Goal: Obtain resource: Download file/media

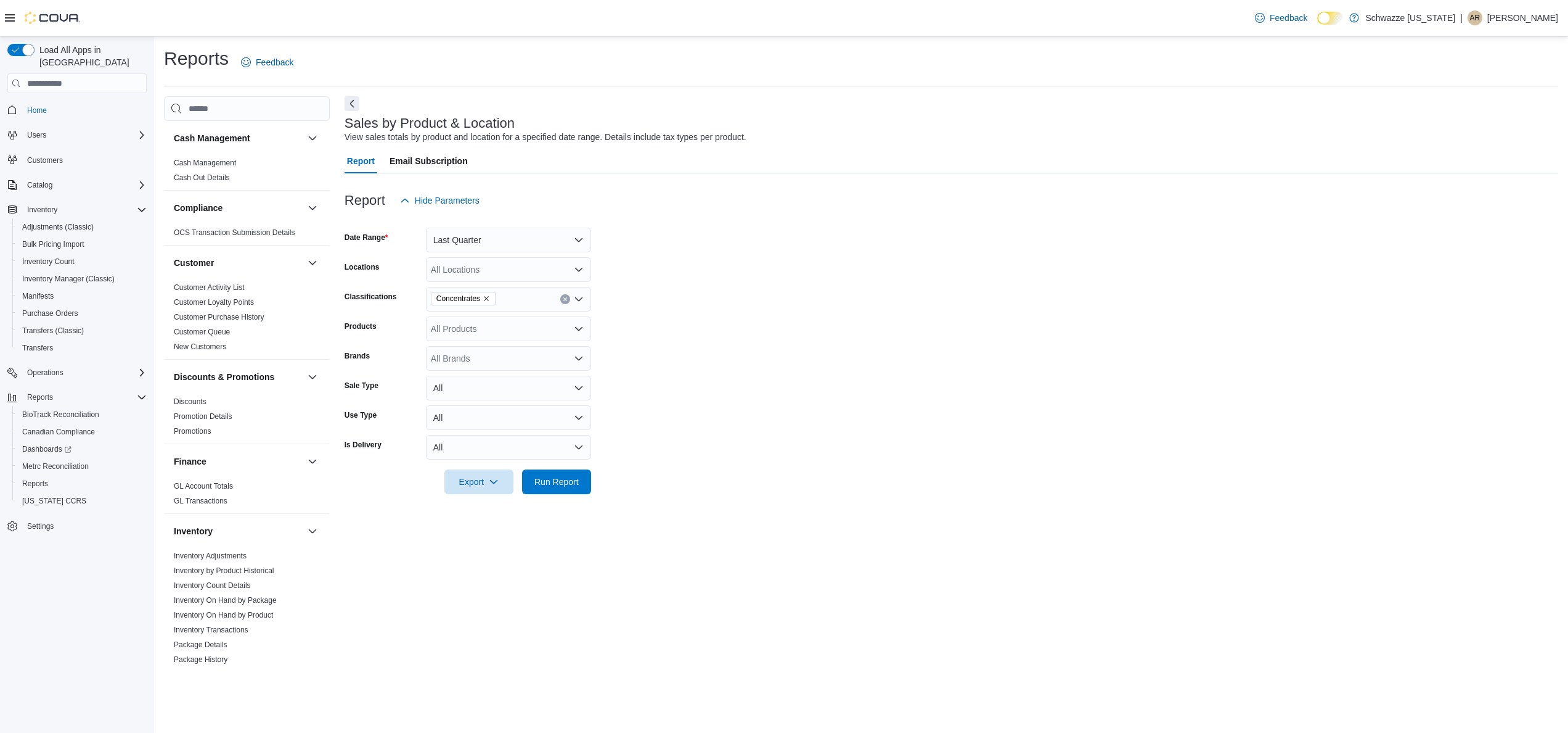
scroll to position [623, 0]
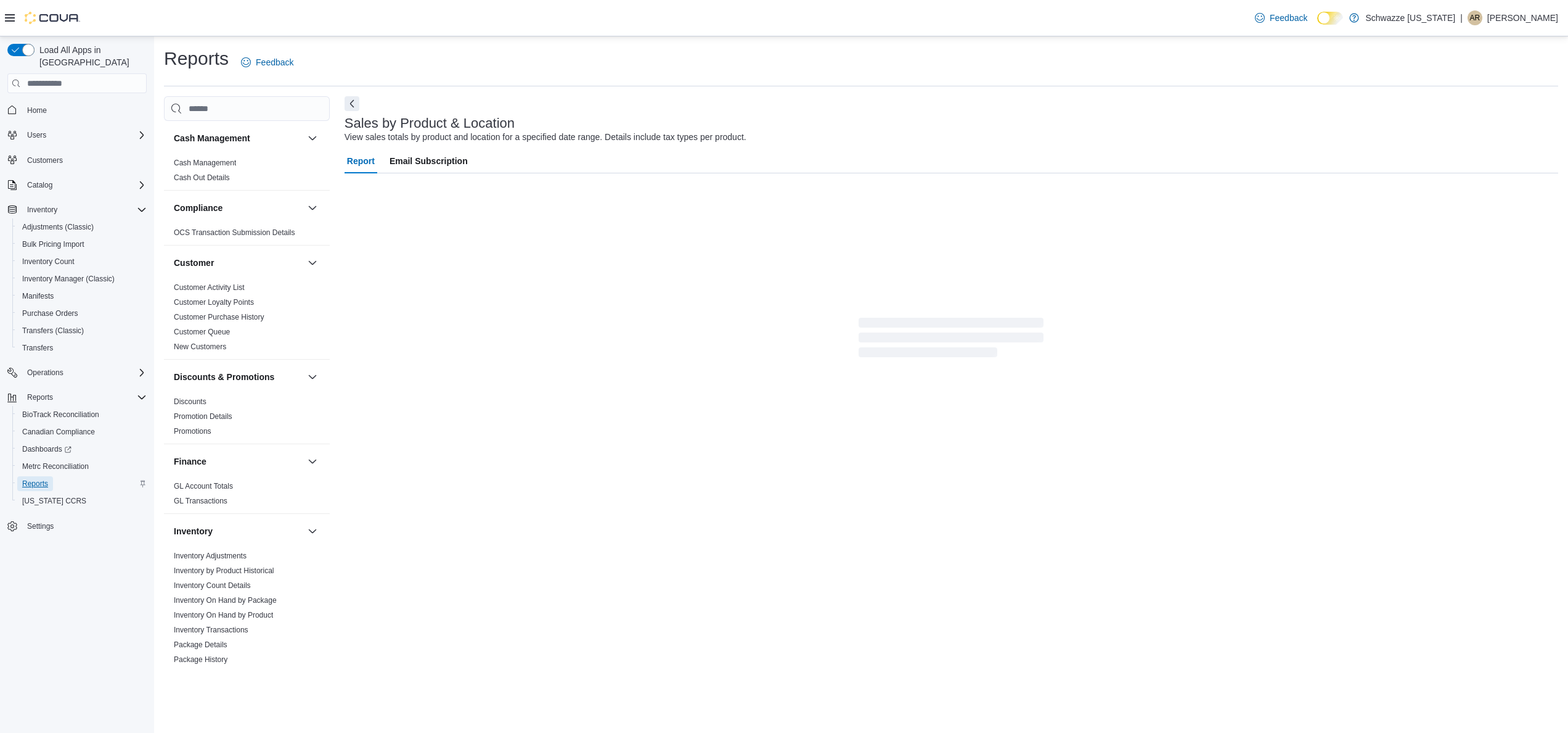
click at [37, 476] on span "Reports" at bounding box center [35, 484] width 26 height 15
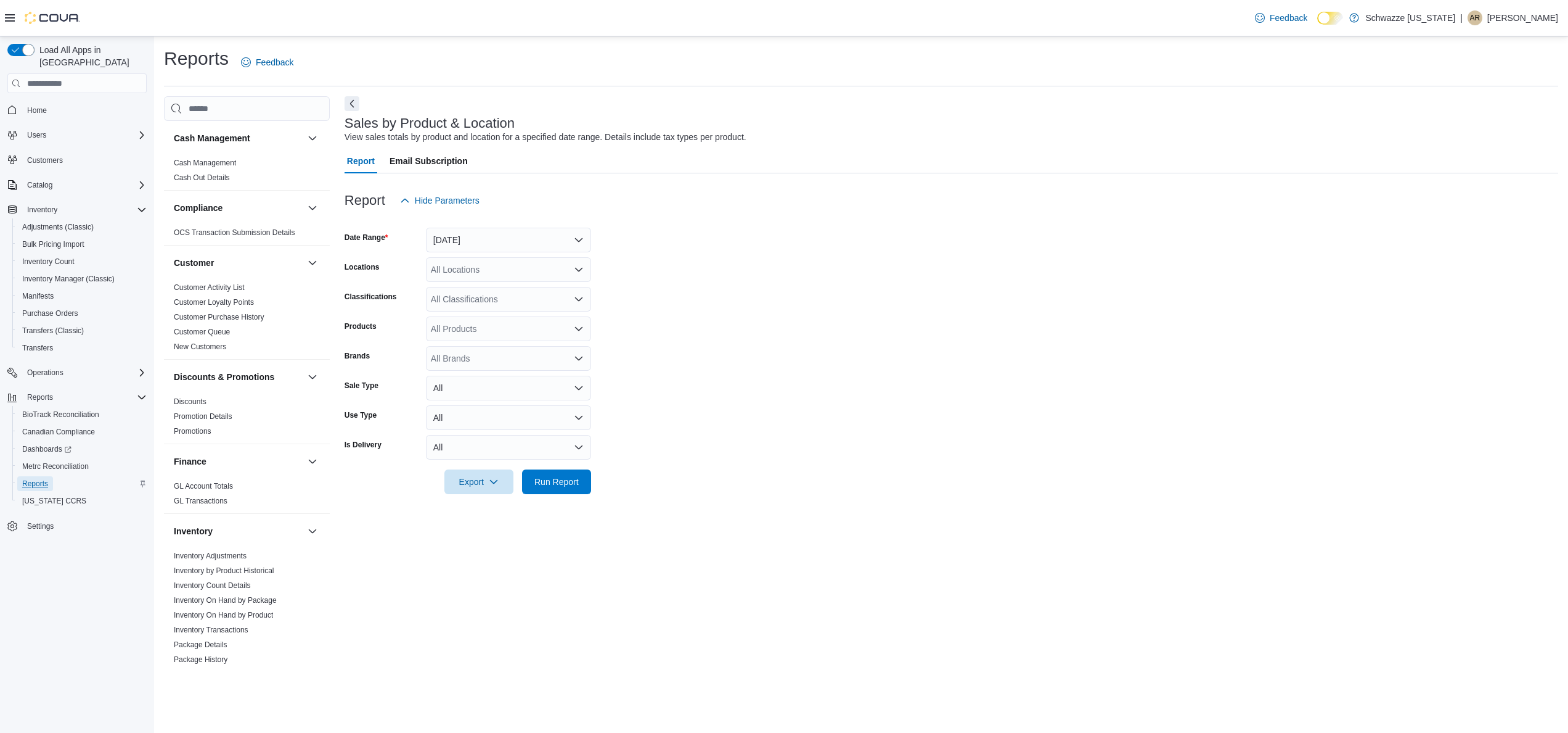
click at [31, 479] on span "Reports" at bounding box center [35, 484] width 26 height 10
click at [570, 235] on button "Yesterday" at bounding box center [508, 240] width 165 height 25
click at [518, 356] on span "Last 7 Days (excluding today)" at bounding box center [516, 363] width 140 height 15
click at [479, 472] on span "Export" at bounding box center [479, 481] width 54 height 25
drag, startPoint x: 484, startPoint y: 493, endPoint x: 494, endPoint y: 501, distance: 12.8
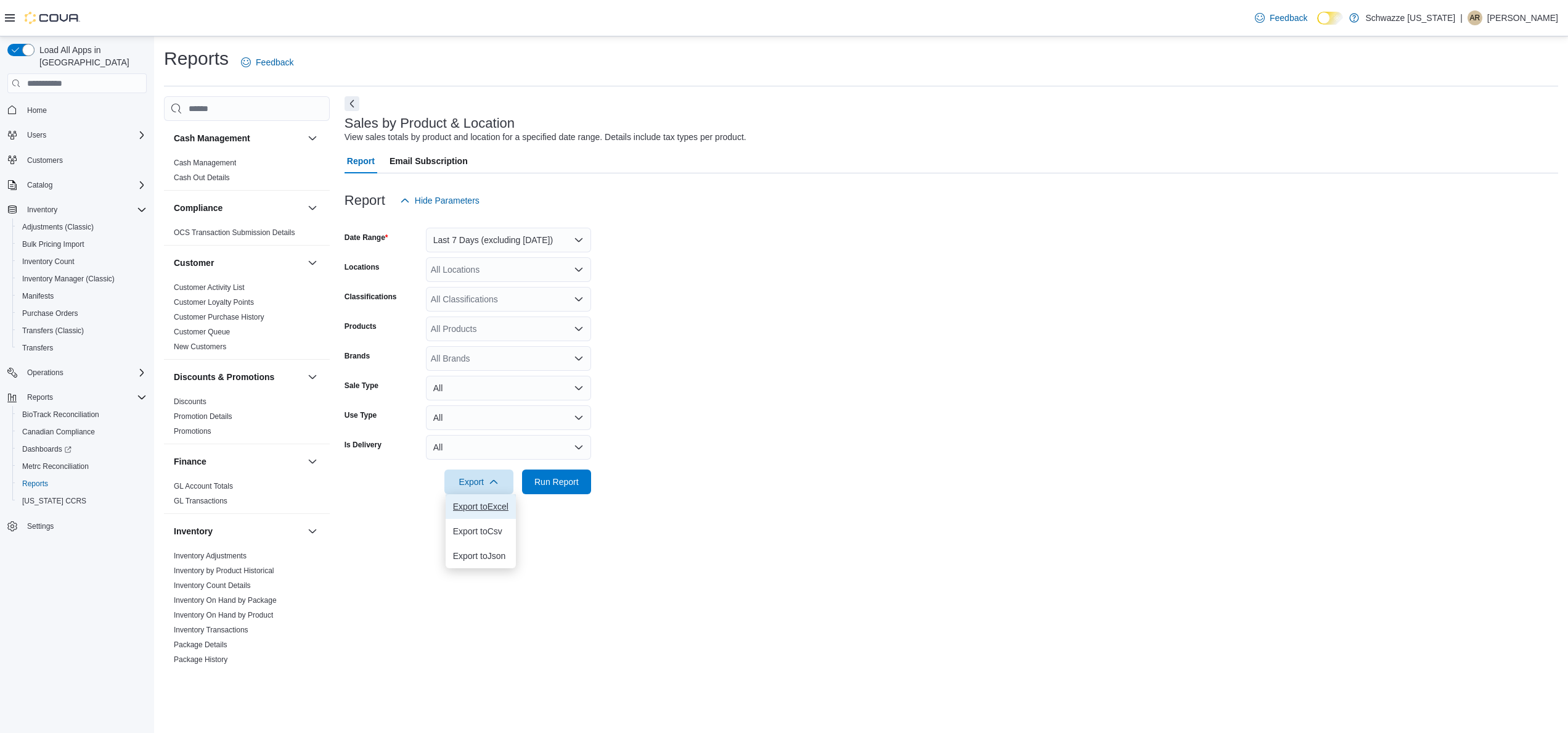
click at [494, 501] on button "Export to Excel" at bounding box center [481, 506] width 71 height 25
click at [42, 476] on span "Reports" at bounding box center [35, 484] width 26 height 15
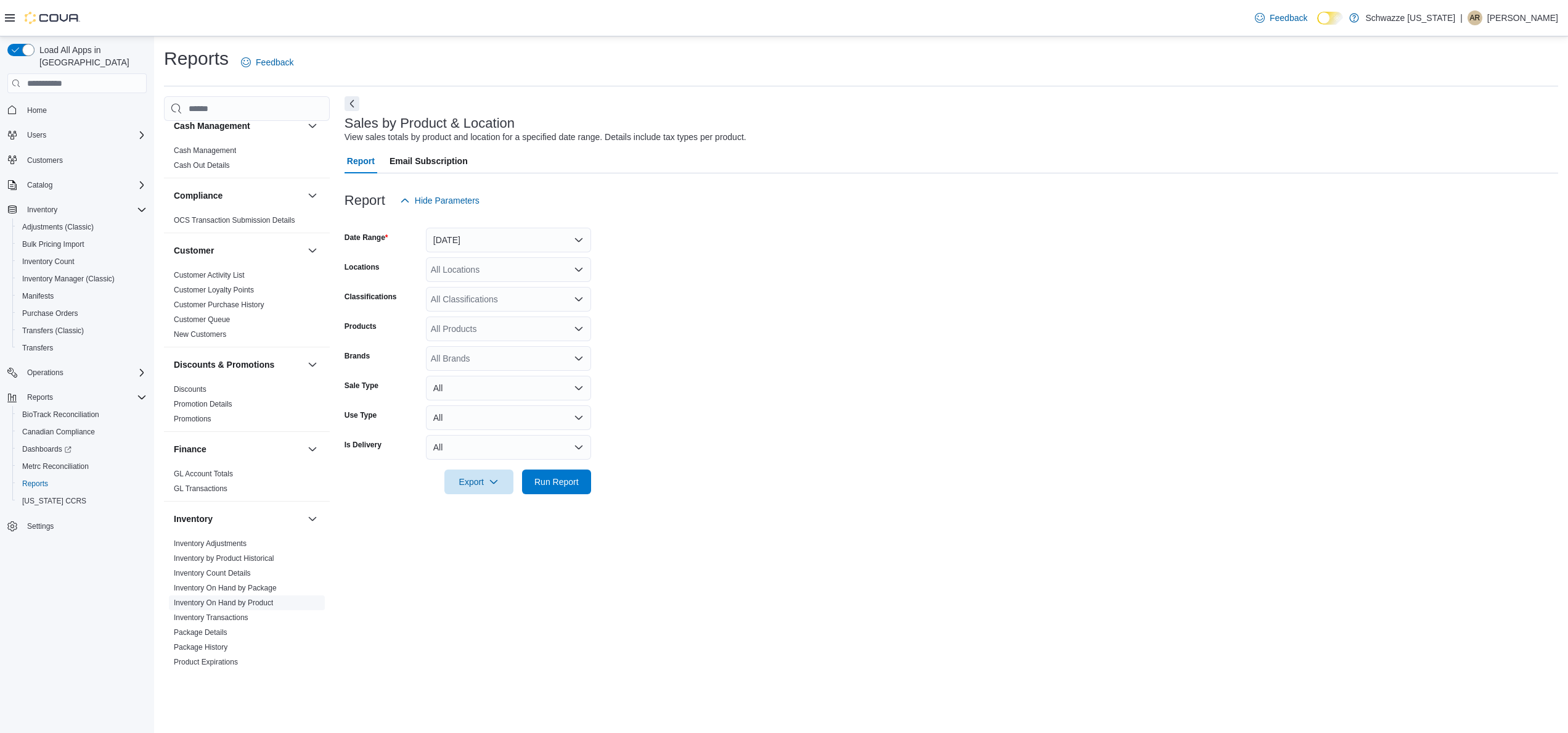
click at [263, 602] on link "Inventory On Hand by Product" at bounding box center [223, 602] width 99 height 9
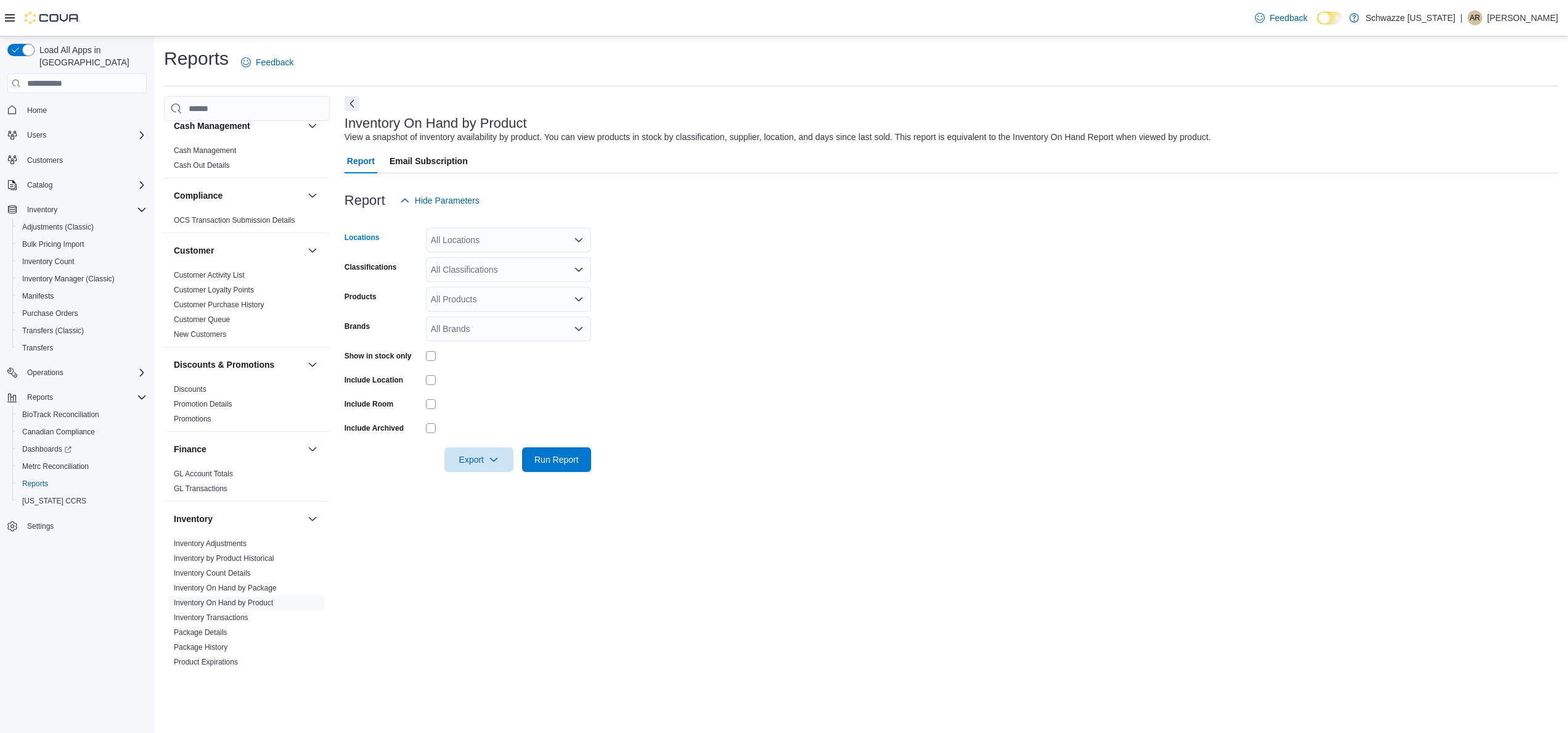
click at [498, 229] on div "All Locations" at bounding box center [508, 240] width 165 height 25
click at [633, 218] on div at bounding box center [951, 221] width 1214 height 15
click at [539, 326] on div "All Brands" at bounding box center [508, 329] width 165 height 25
click at [619, 285] on form "Locations All Locations Classifications All Classifications Products All Produc…" at bounding box center [951, 343] width 1214 height 259
click at [525, 266] on div "All Classifications" at bounding box center [508, 269] width 165 height 25
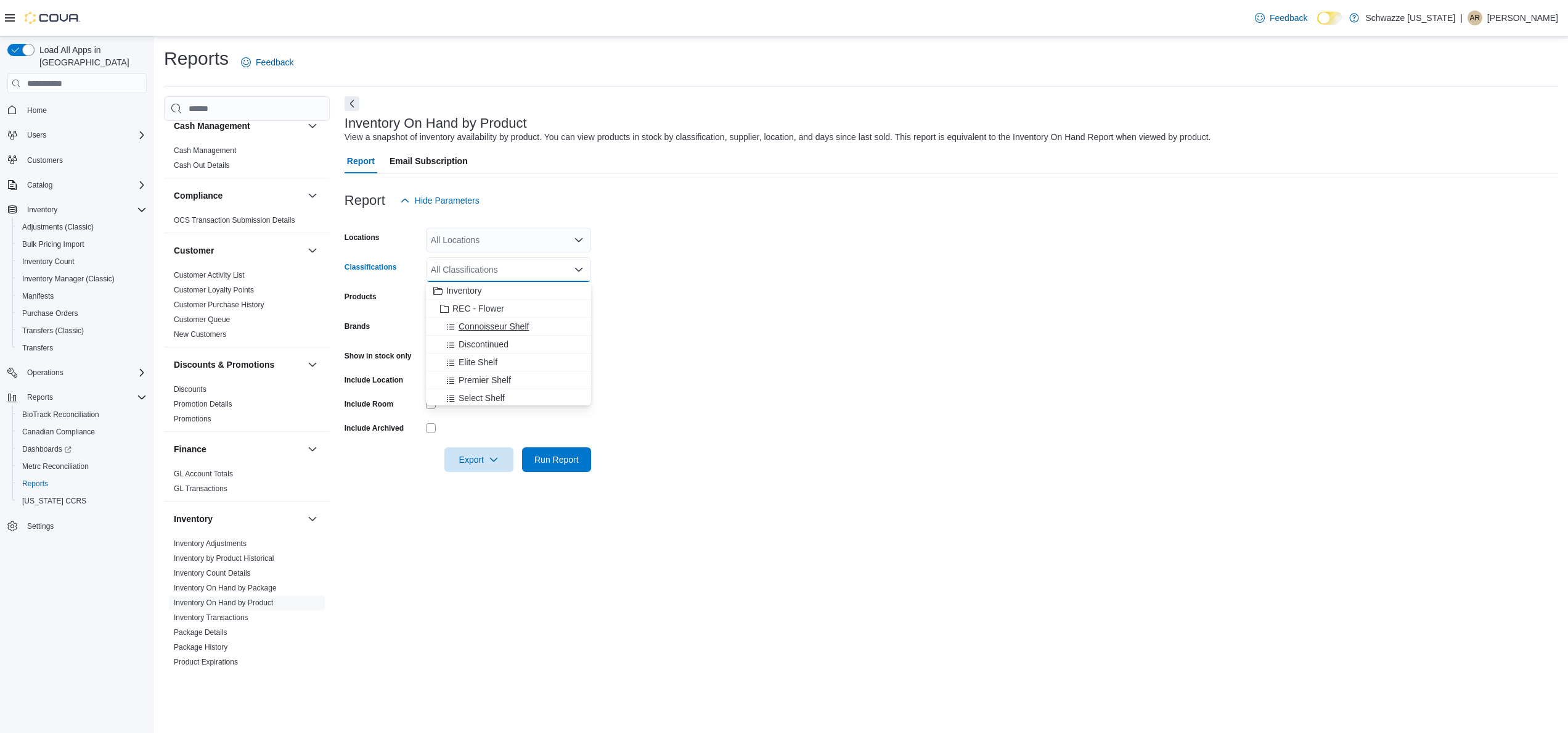
click at [559, 320] on div "Connoisseur Shelf" at bounding box center [509, 326] width 151 height 12
click at [548, 344] on div "Elite Shelf" at bounding box center [509, 344] width 151 height 12
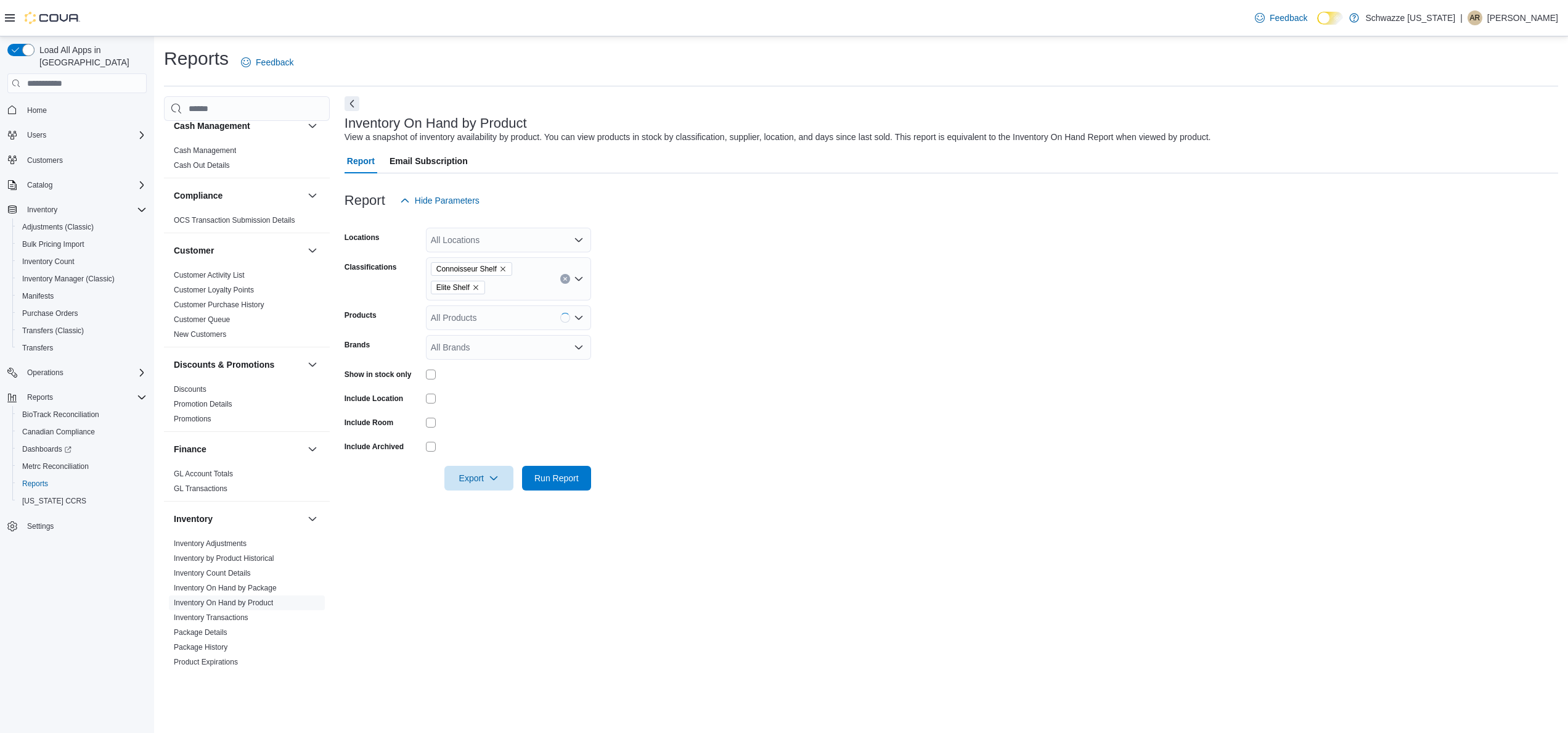
click at [678, 341] on form "Locations All Locations Classifications Connoisseur Shelf Elite Shelf Products …" at bounding box center [951, 351] width 1214 height 277
click at [468, 473] on span "Export" at bounding box center [479, 477] width 54 height 25
click at [474, 497] on button "Export to Excel" at bounding box center [481, 503] width 71 height 25
click at [811, 282] on form "Locations All Locations Classifications Connoisseur Shelf Elite Shelf Products …" at bounding box center [951, 351] width 1214 height 277
